Goal: Navigation & Orientation: Go to known website

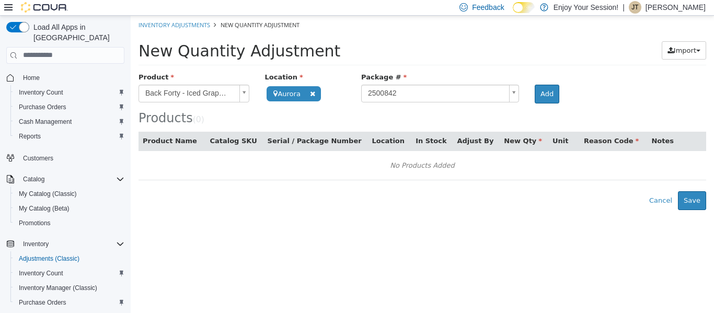
click at [661, 2] on p "Jeremy Tremblett" at bounding box center [676, 7] width 60 height 13
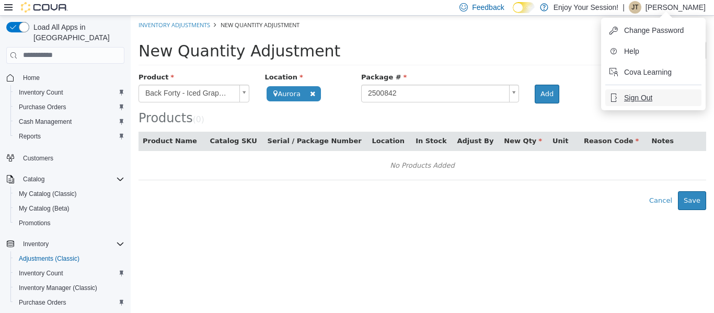
click at [640, 96] on span "Sign Out" at bounding box center [638, 98] width 28 height 10
